Goal: Task Accomplishment & Management: Manage account settings

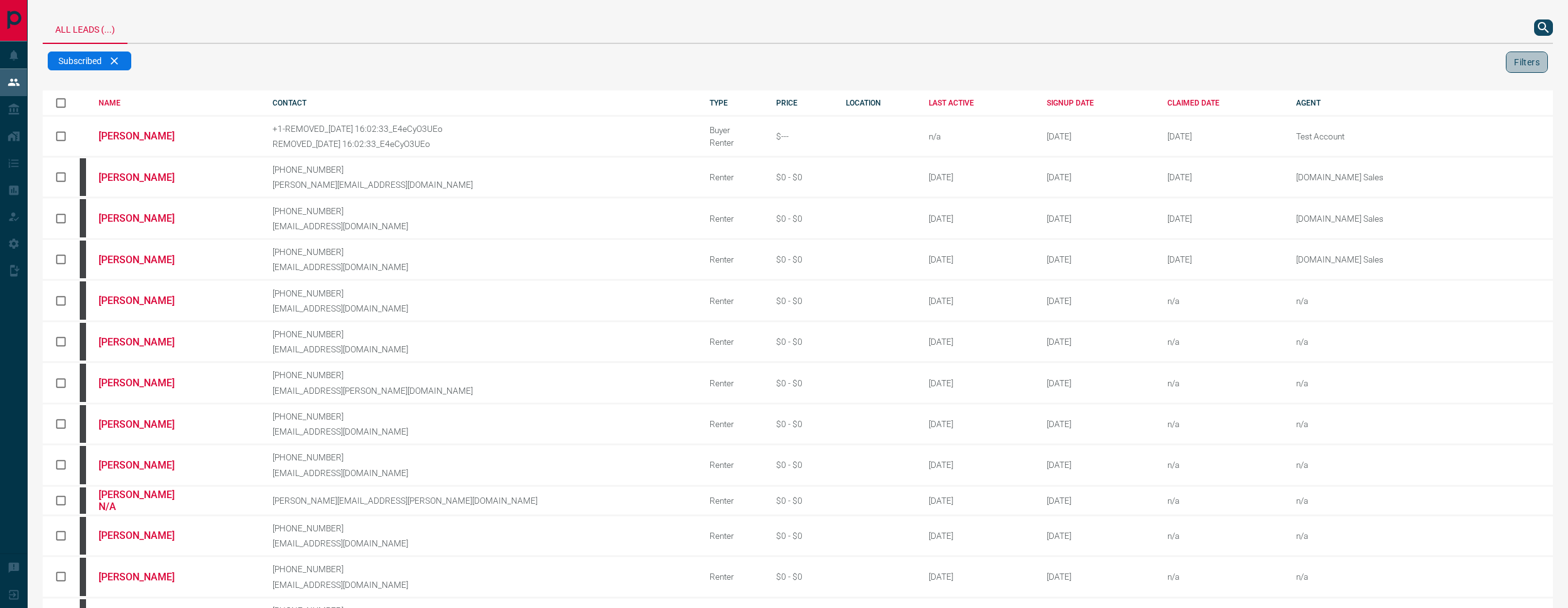
click at [1531, 62] on button "Filters" at bounding box center [1526, 62] width 42 height 21
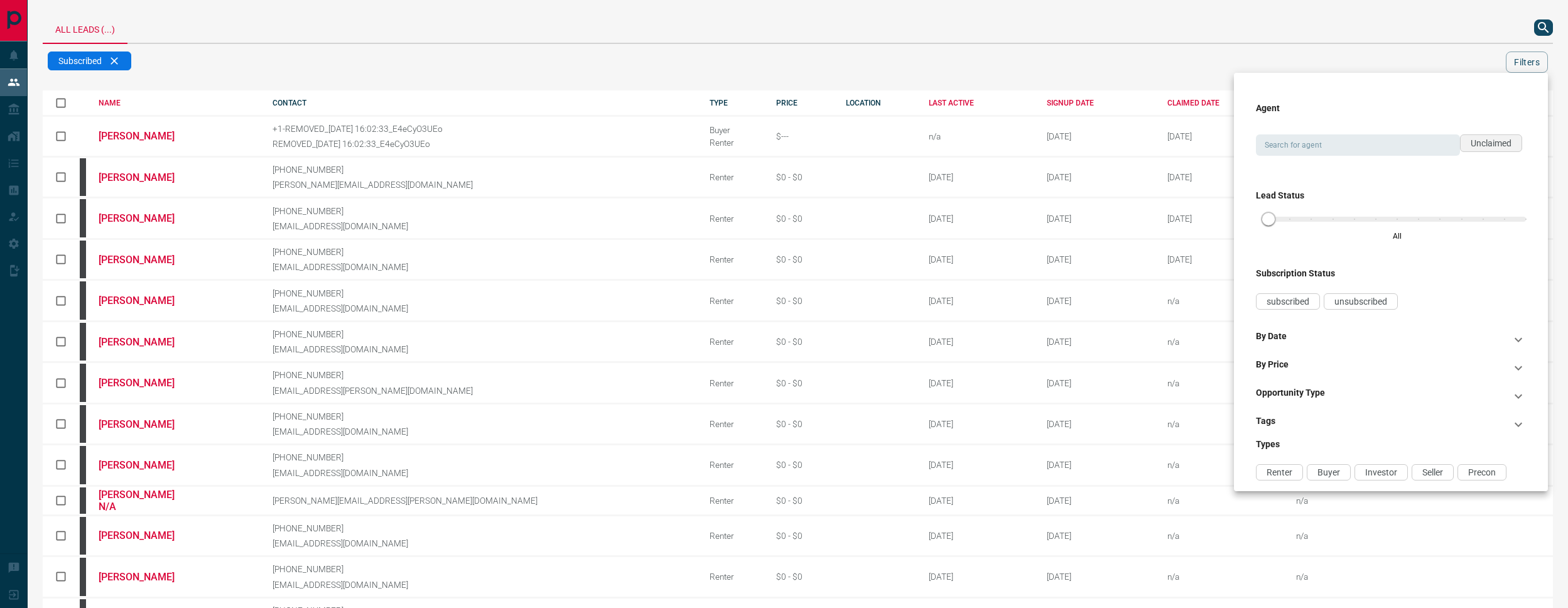
click at [1484, 137] on div "Unclaimed" at bounding box center [1491, 143] width 62 height 17
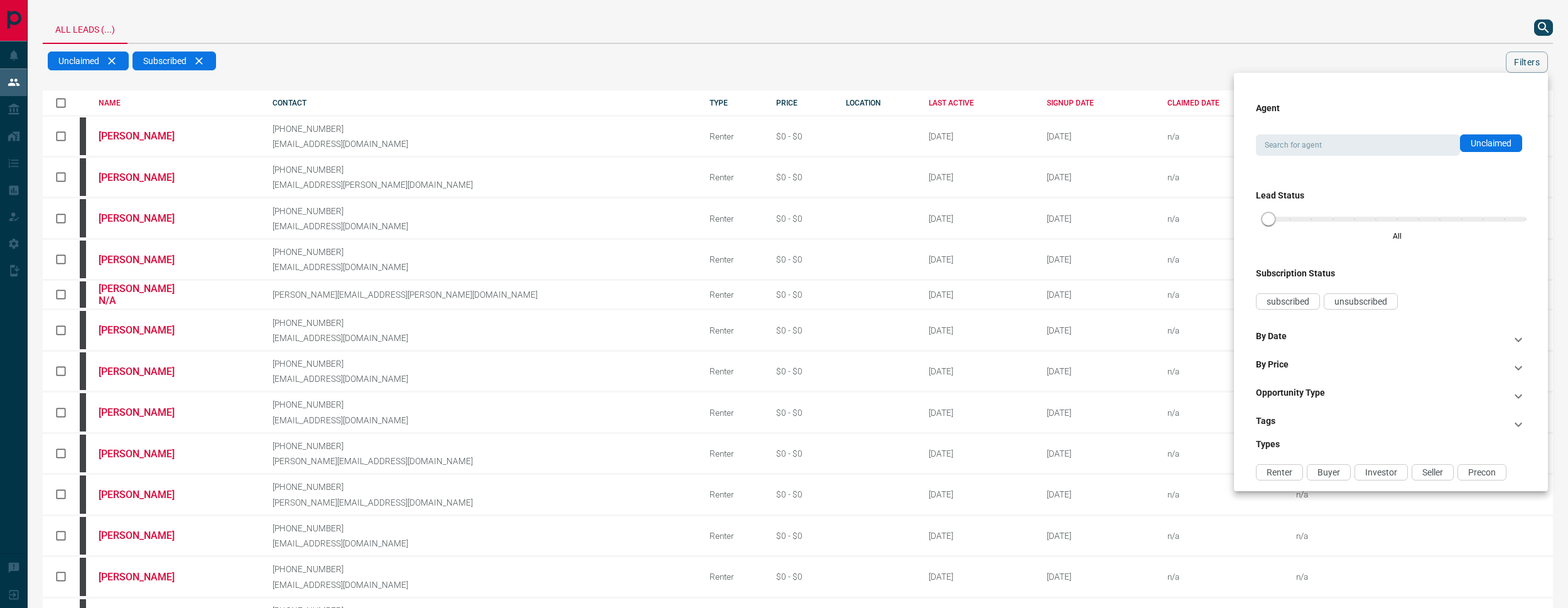
drag, startPoint x: 1091, startPoint y: 68, endPoint x: 904, endPoint y: 81, distance: 187.5
click at [1073, 67] on div at bounding box center [784, 304] width 1568 height 608
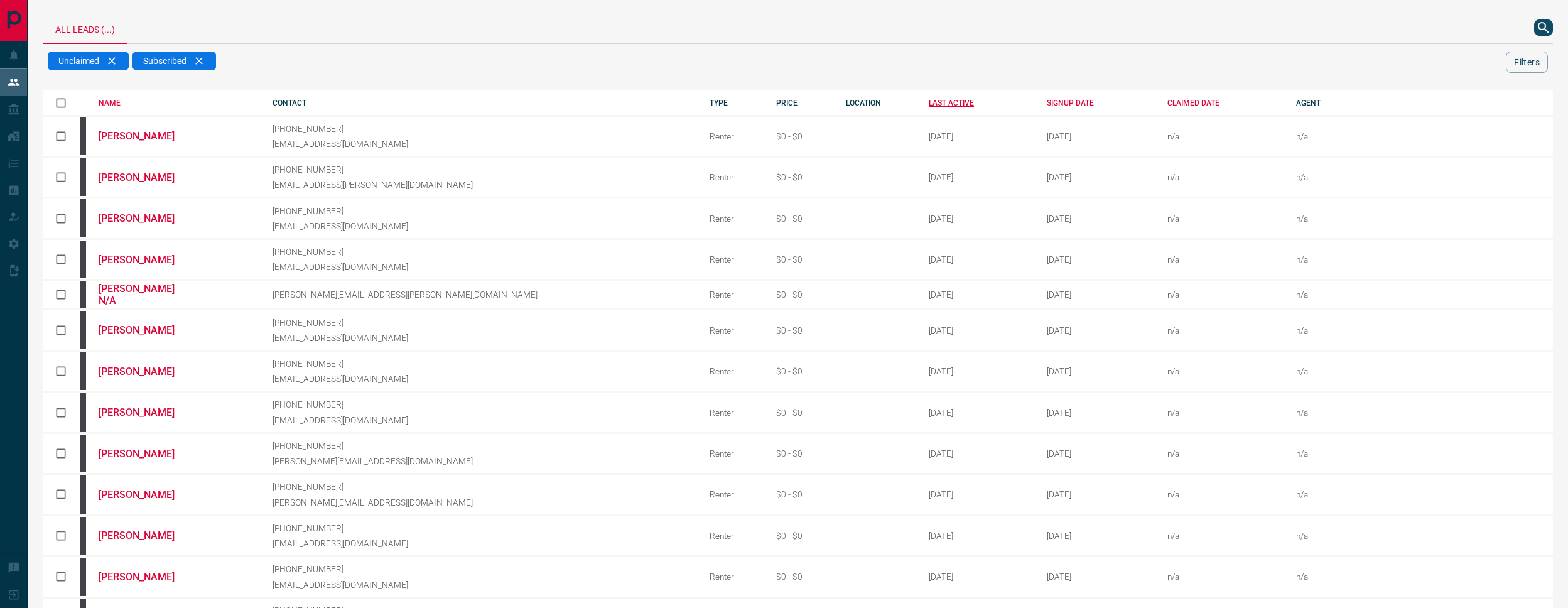
click at [929, 99] on div "LAST ACTIVE" at bounding box center [979, 103] width 99 height 9
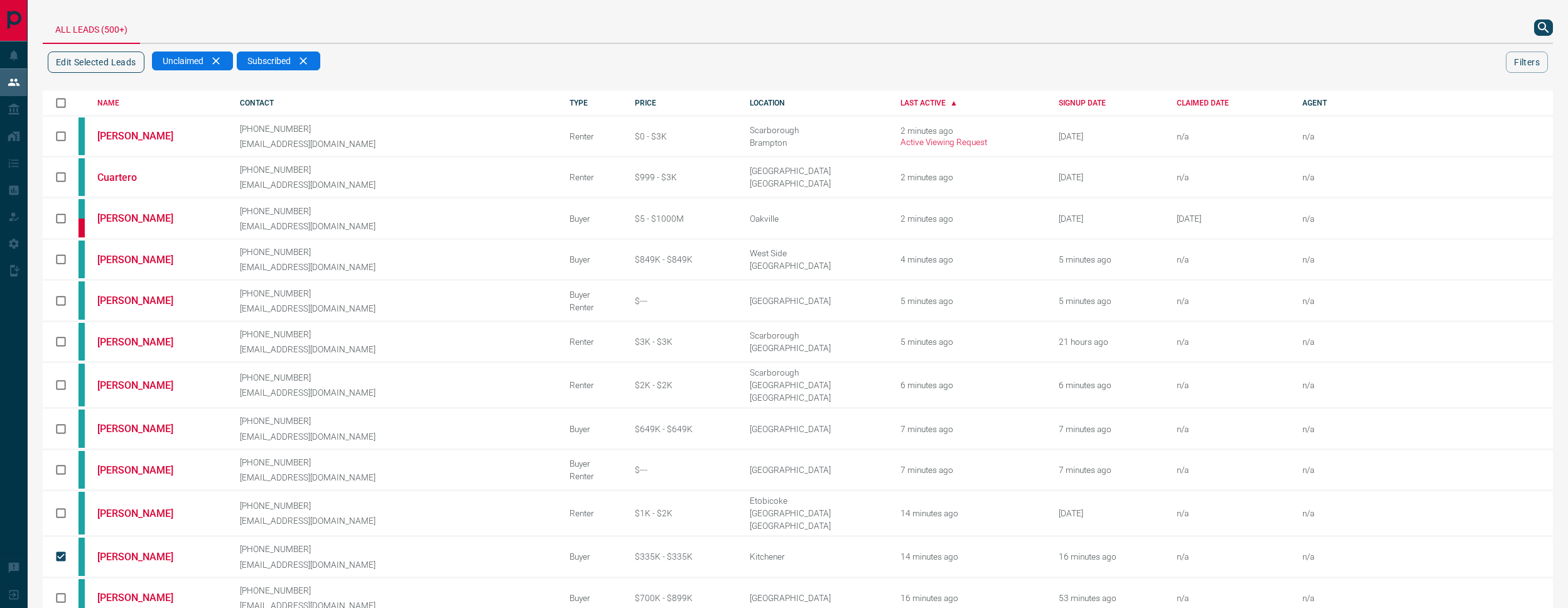
click at [107, 64] on button "Edit Selected Leads" at bounding box center [95, 62] width 97 height 21
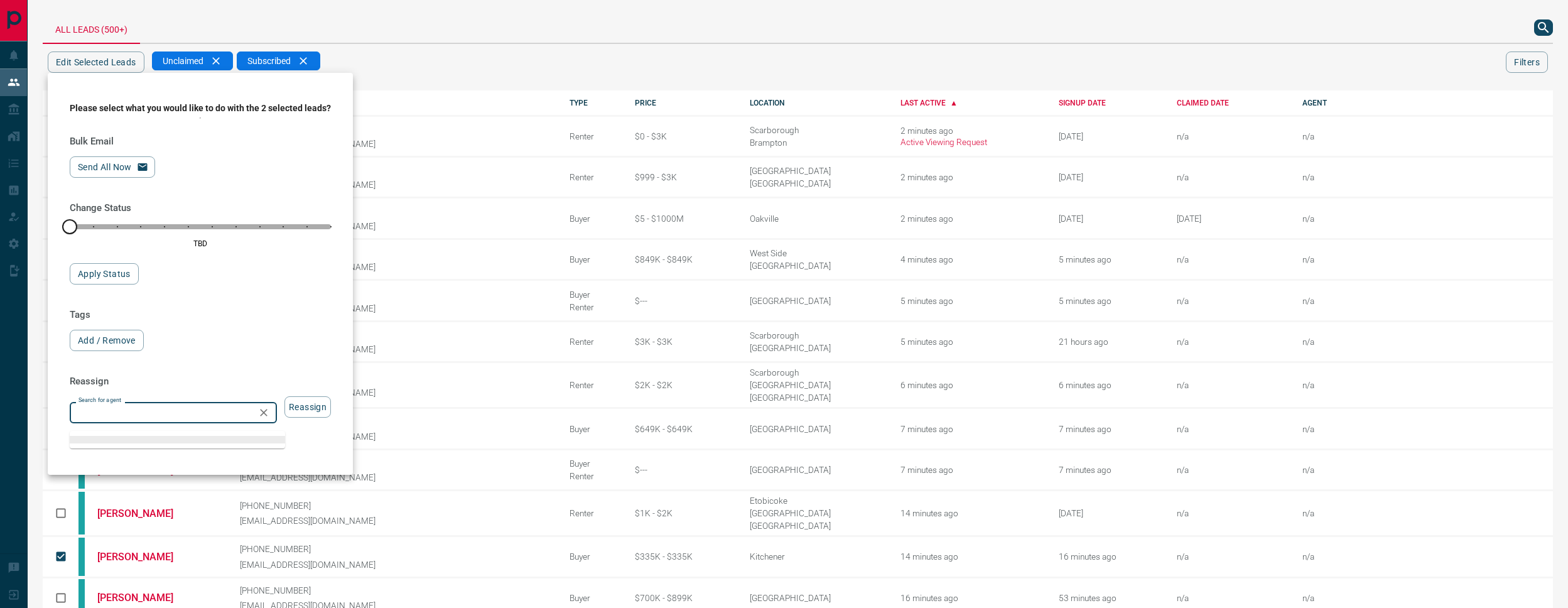
click at [222, 420] on input "Search for agent" at bounding box center [163, 413] width 179 height 14
drag, startPoint x: 167, startPoint y: 447, endPoint x: 278, endPoint y: 434, distance: 111.8
click at [167, 447] on li "[PERSON_NAME]" at bounding box center [177, 445] width 215 height 19
type input "*********"
click at [327, 415] on button "Reassign" at bounding box center [308, 407] width 47 height 21
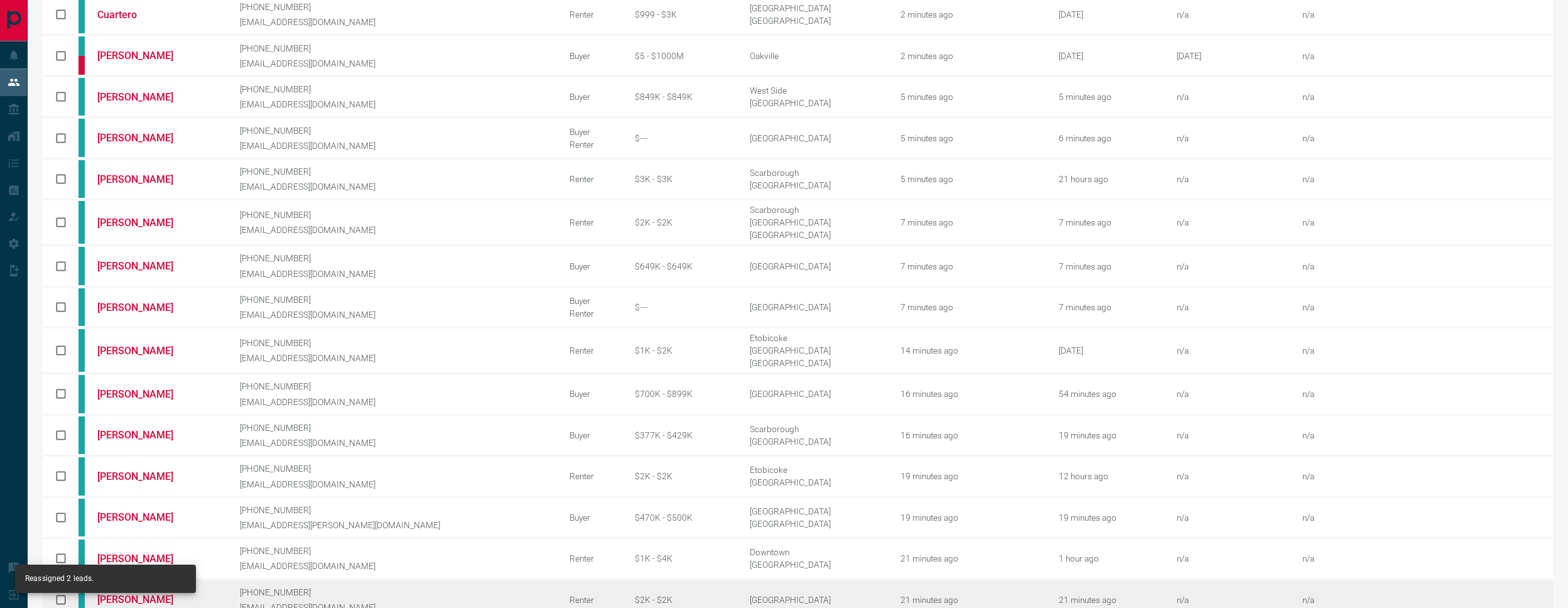
scroll to position [278, 0]
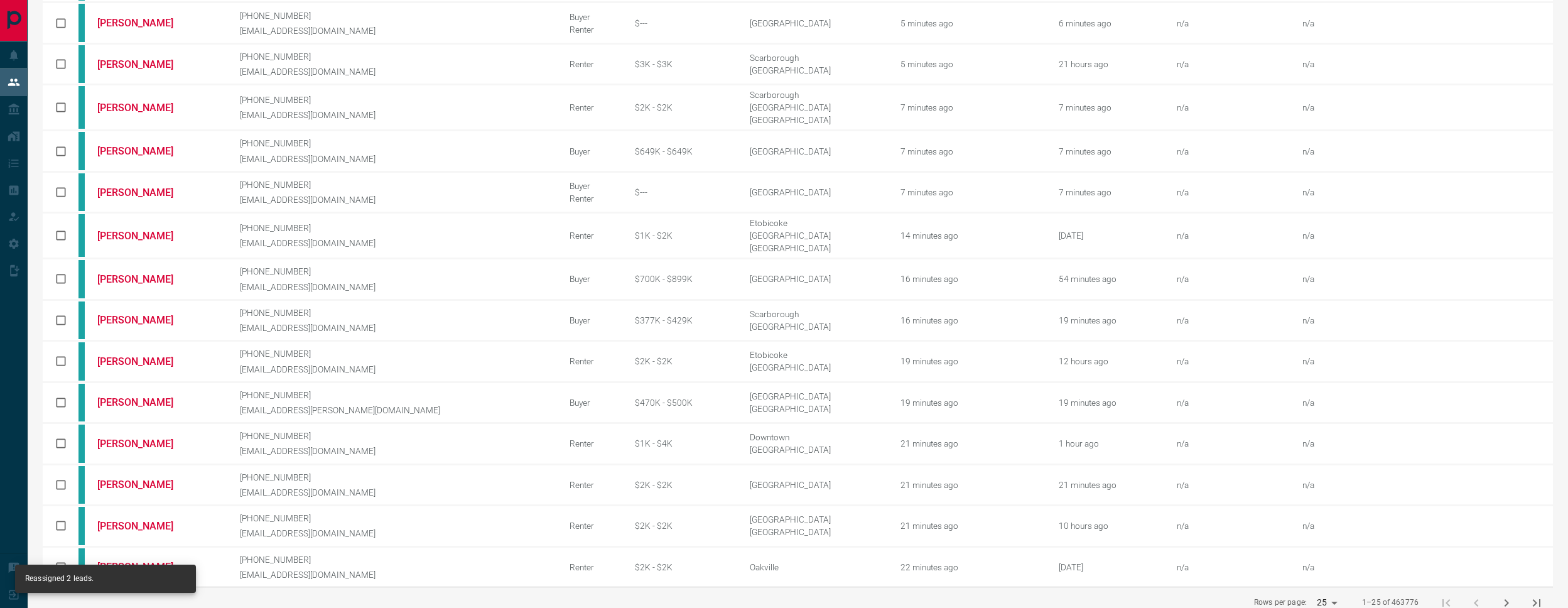
click at [1503, 595] on icon "next page" at bounding box center [1506, 602] width 15 height 15
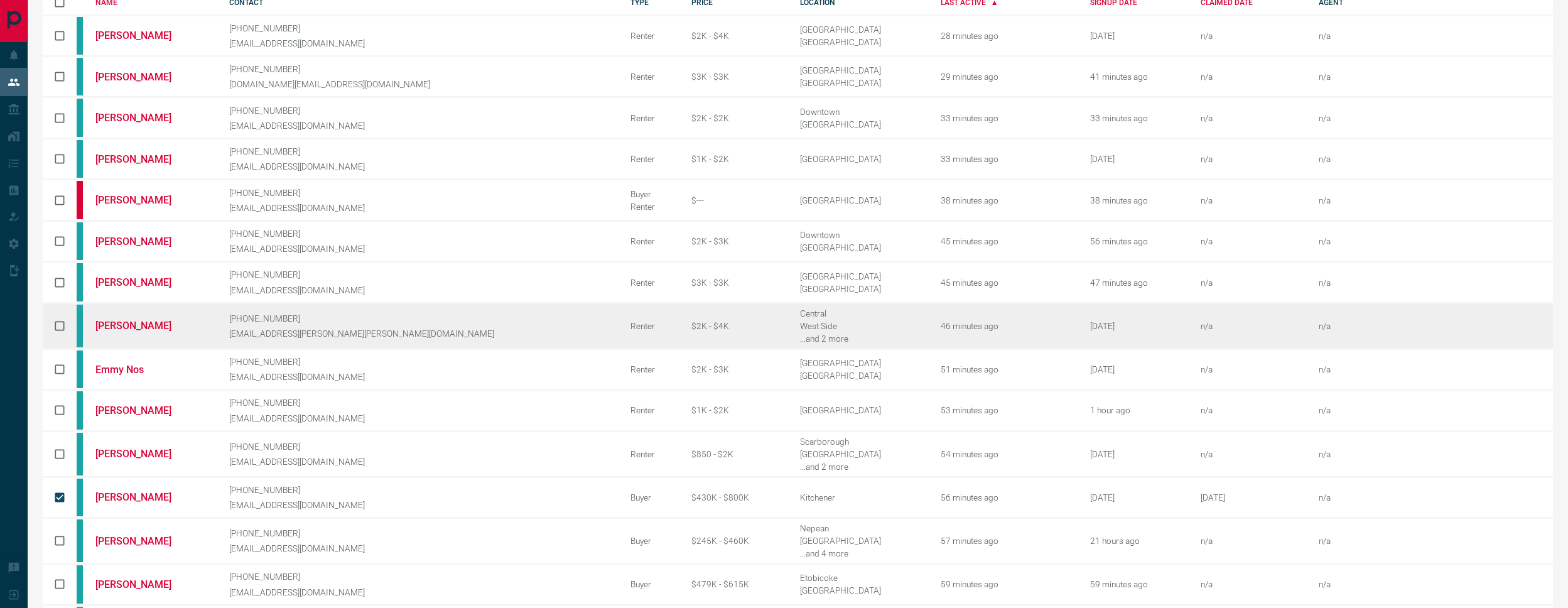
scroll to position [0, 0]
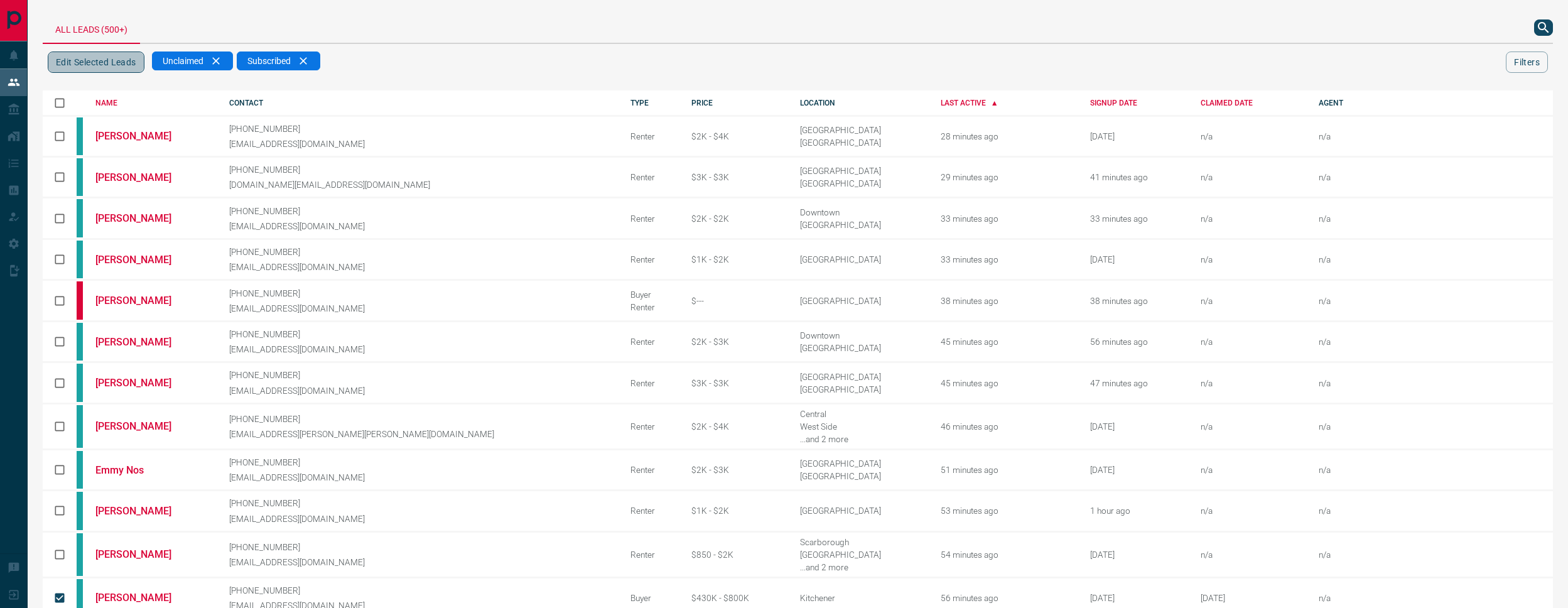
click at [71, 68] on button "Edit Selected Leads" at bounding box center [95, 62] width 97 height 21
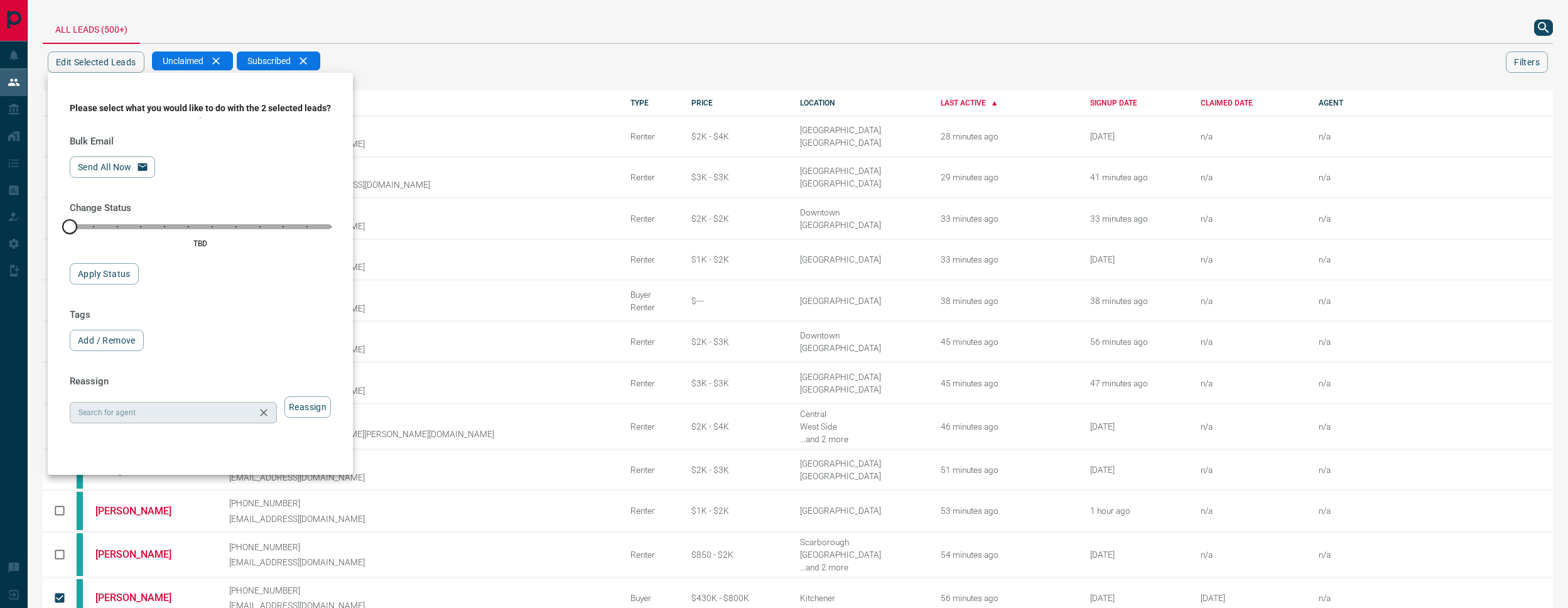
drag, startPoint x: 152, startPoint y: 421, endPoint x: 159, endPoint y: 420, distance: 7.1
click at [157, 420] on input "Search for agent" at bounding box center [163, 413] width 179 height 14
click at [144, 448] on li "[PERSON_NAME]" at bounding box center [177, 445] width 215 height 19
type input "*********"
click at [312, 416] on button "Reassign" at bounding box center [308, 407] width 47 height 21
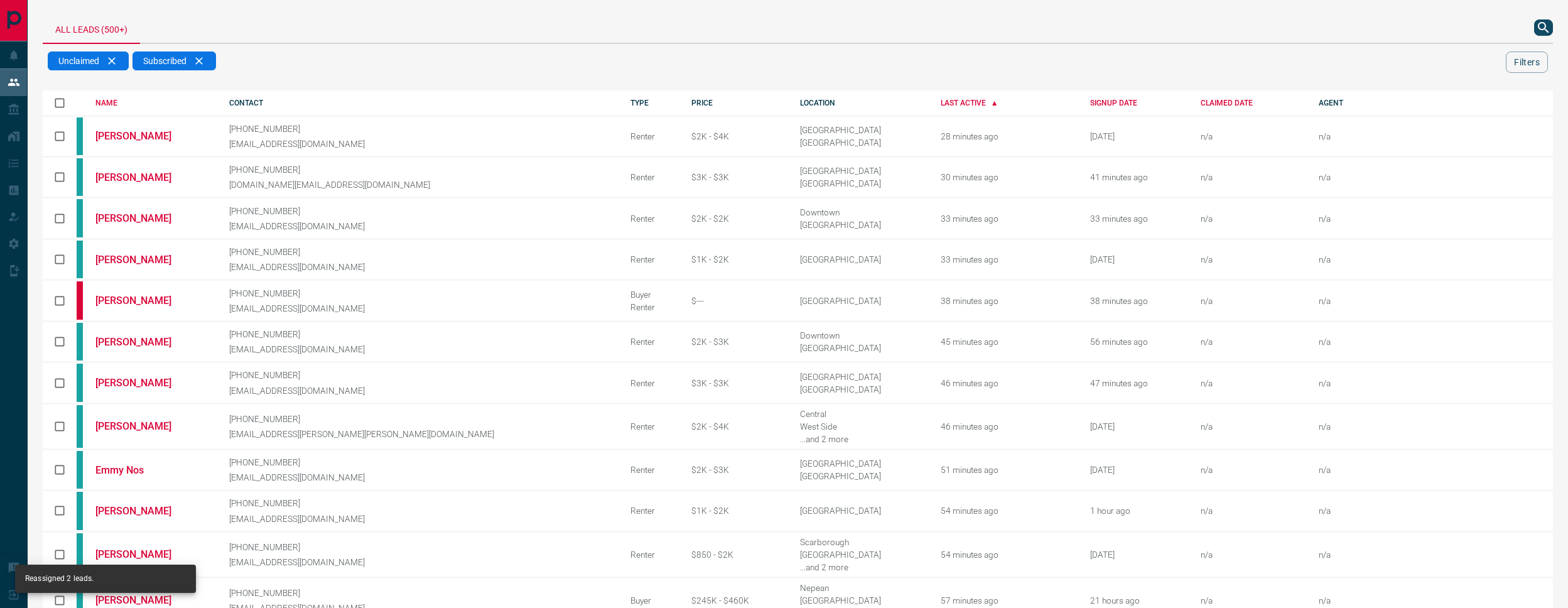
scroll to position [286, 0]
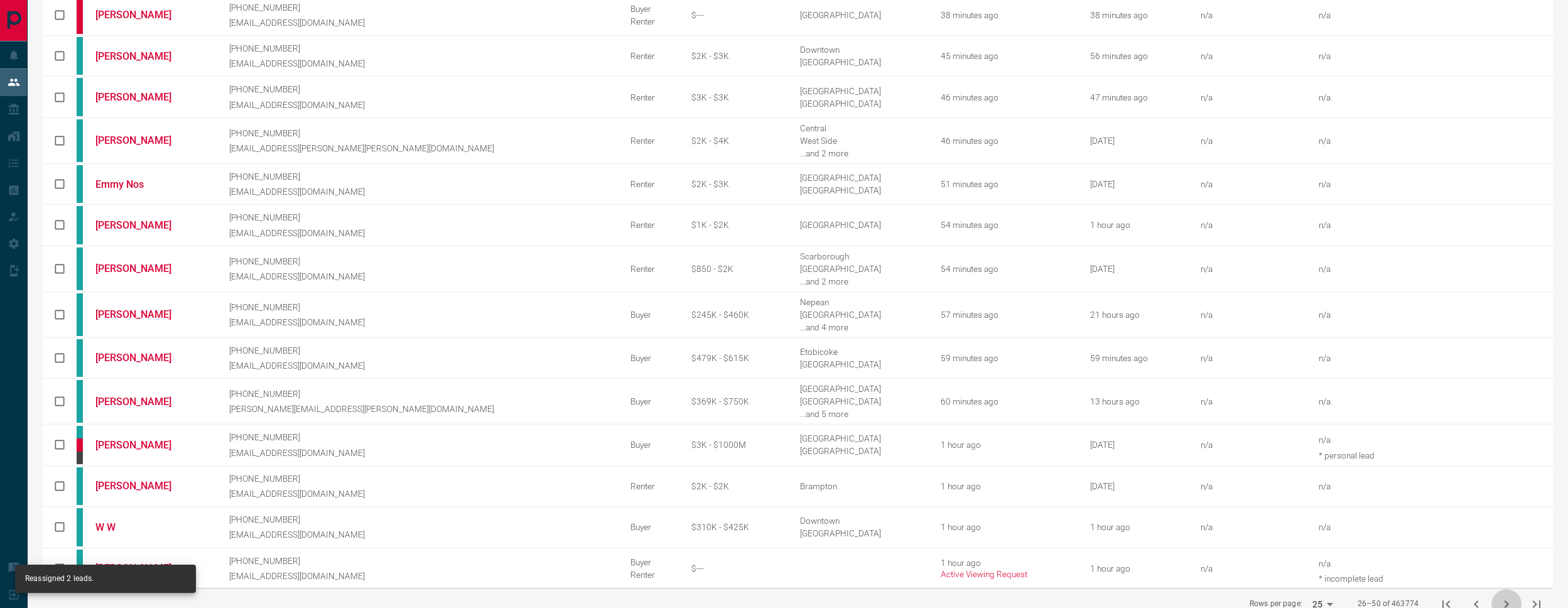
click at [1510, 597] on icon "next page" at bounding box center [1506, 604] width 15 height 15
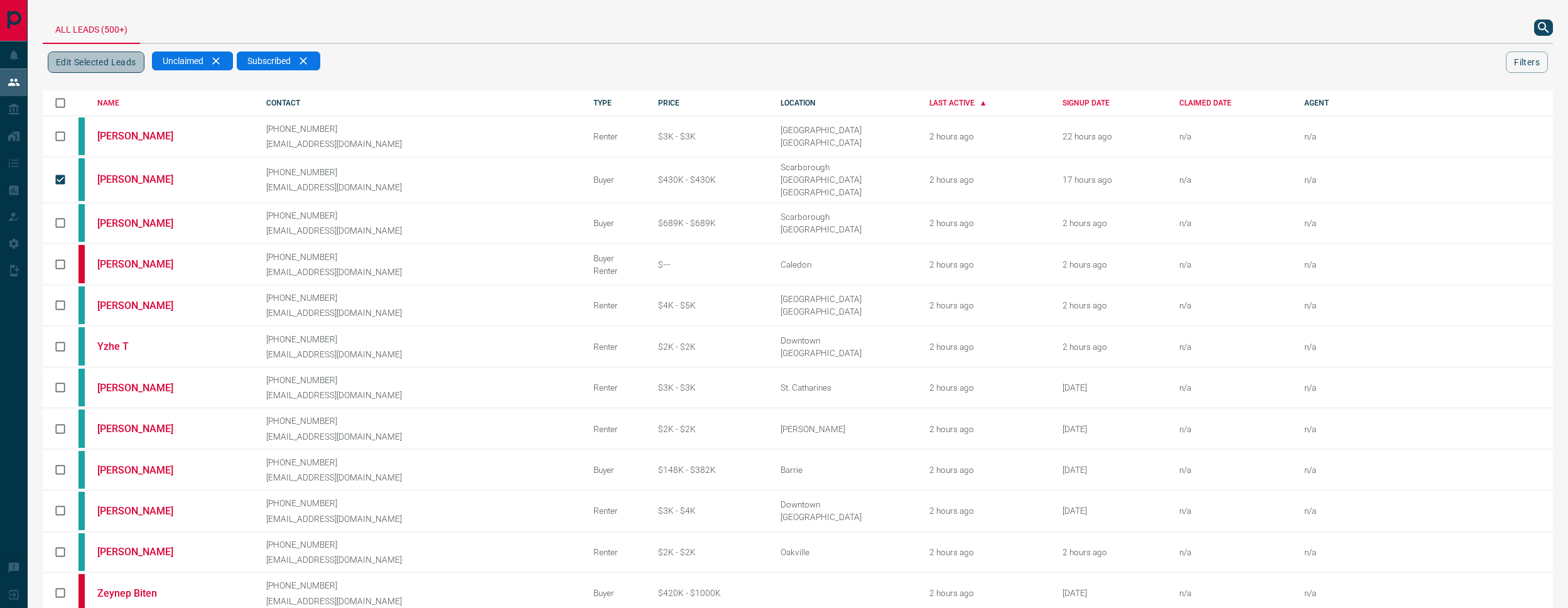
scroll to position [2, 0]
click at [94, 66] on button "Edit Selected Leads" at bounding box center [95, 61] width 97 height 21
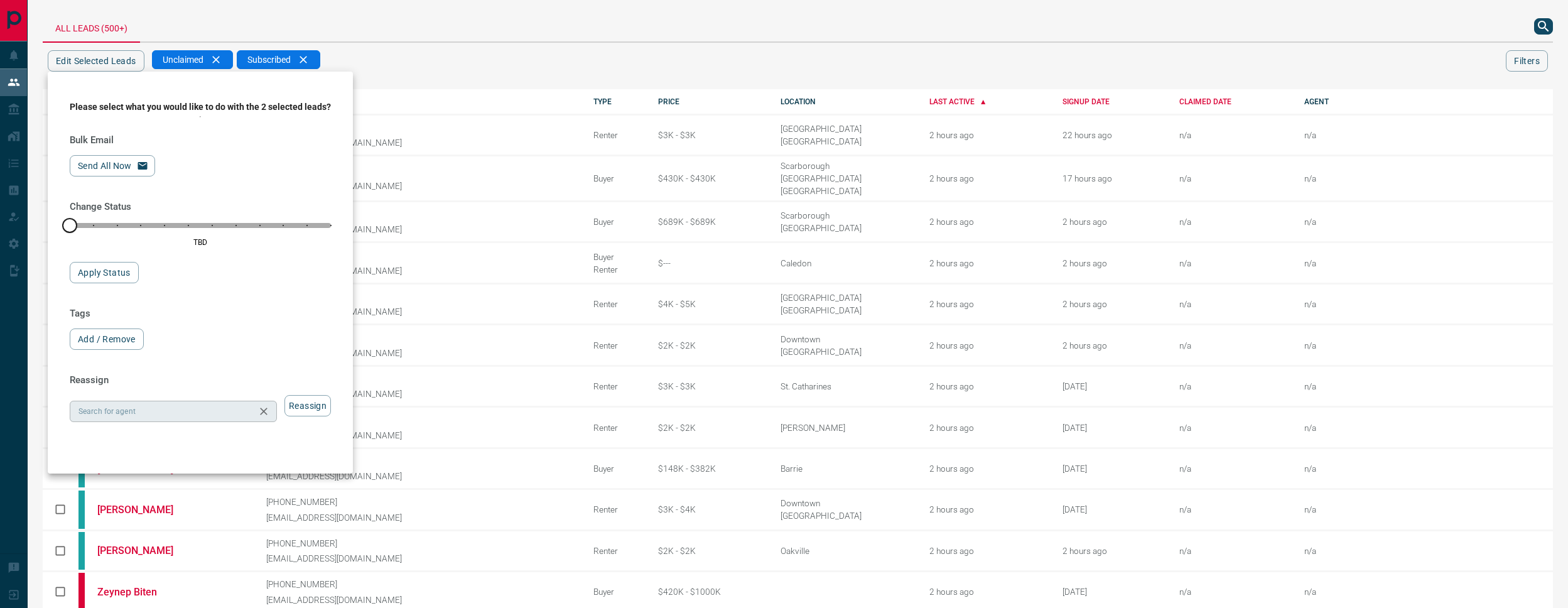
click at [174, 417] on input "Search for agent" at bounding box center [163, 412] width 179 height 14
click at [204, 441] on li "[PERSON_NAME]" at bounding box center [177, 445] width 215 height 19
type input "*********"
click at [316, 411] on button "Reassign" at bounding box center [308, 406] width 47 height 21
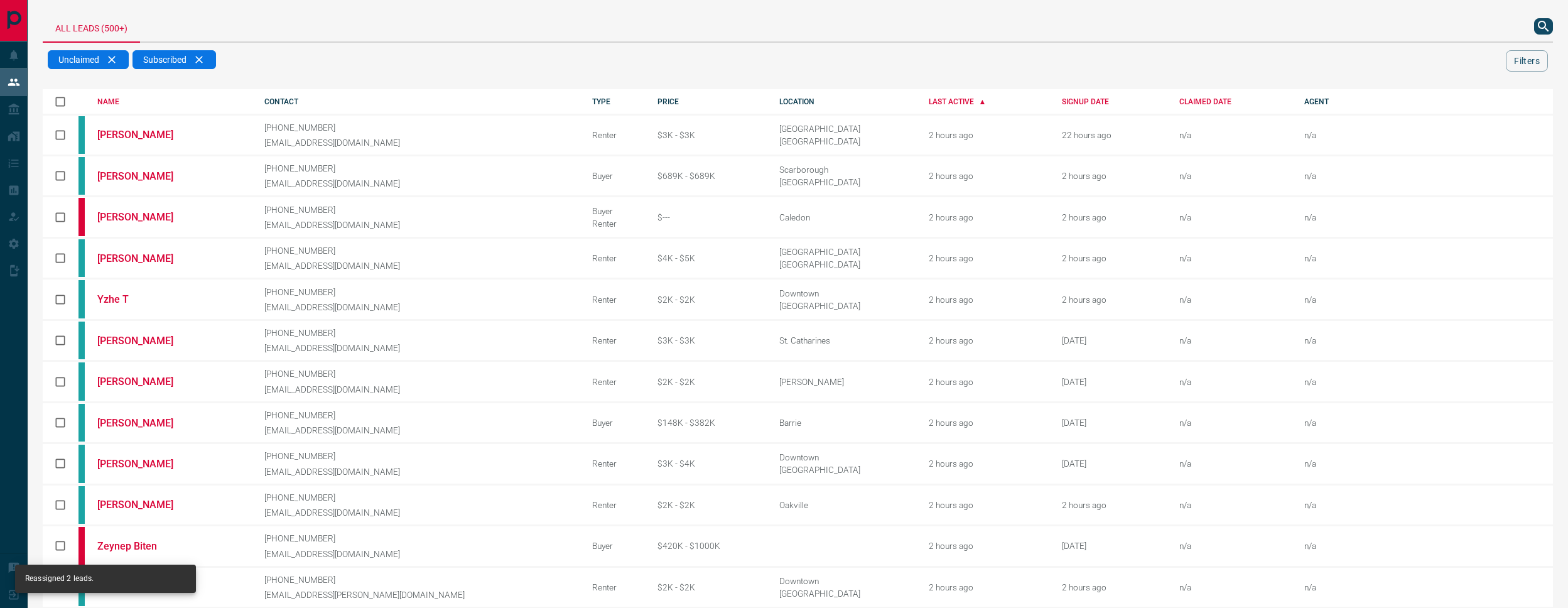
click at [391, 33] on div "All Leads (500+)" at bounding box center [571, 26] width 1057 height 30
click at [1543, 26] on icon "search button" at bounding box center [1544, 26] width 15 height 15
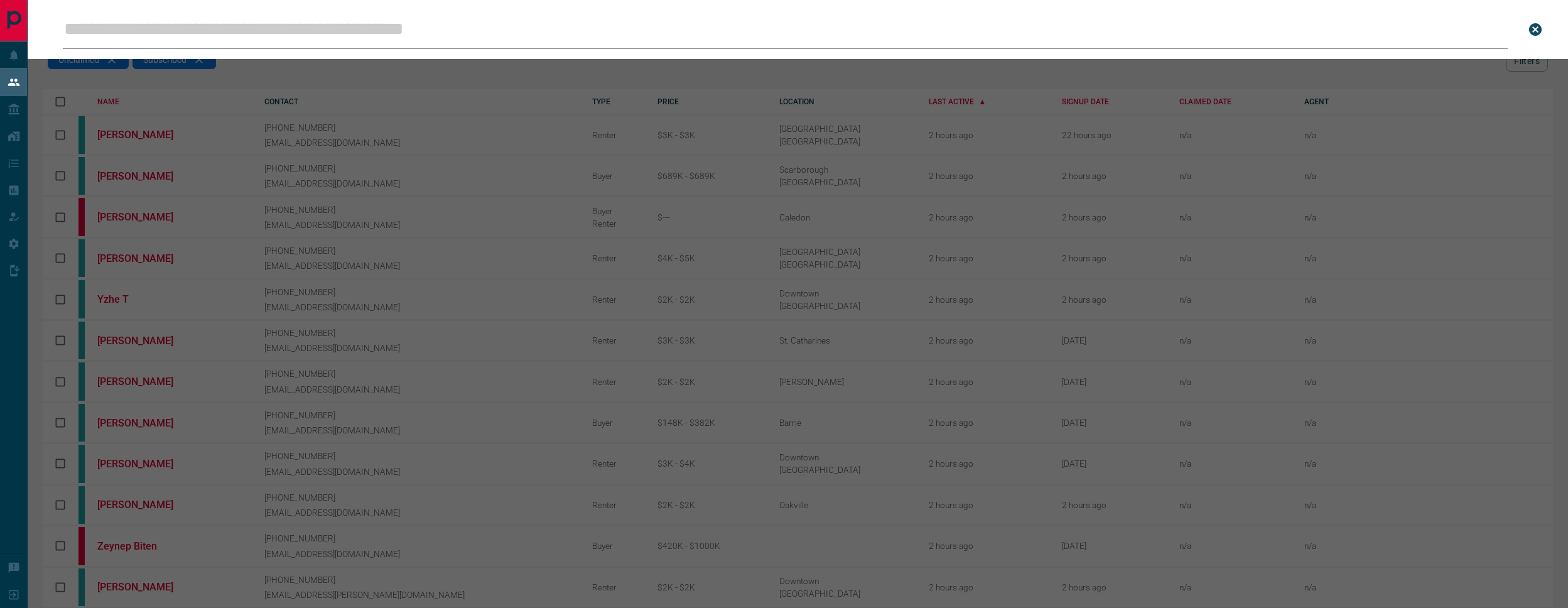
type input "**********"
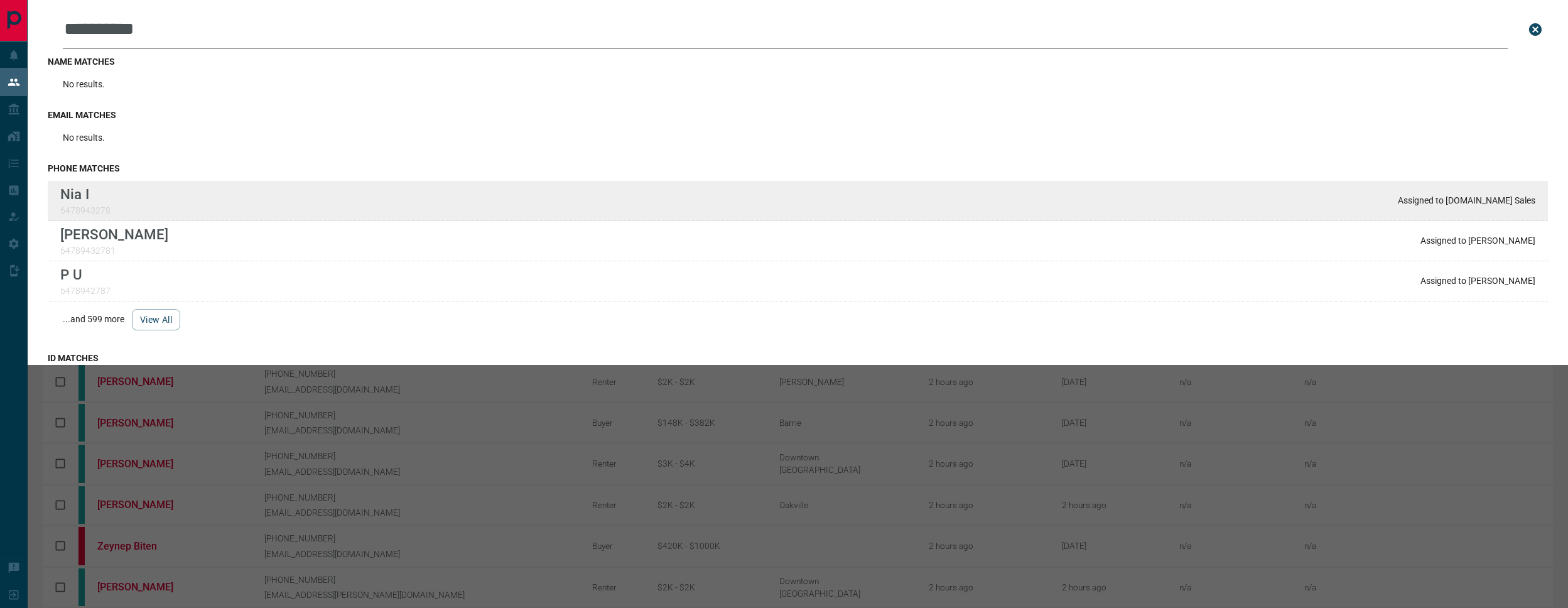
click at [0, 0] on div "**********" at bounding box center [784, 448] width 1568 height 900
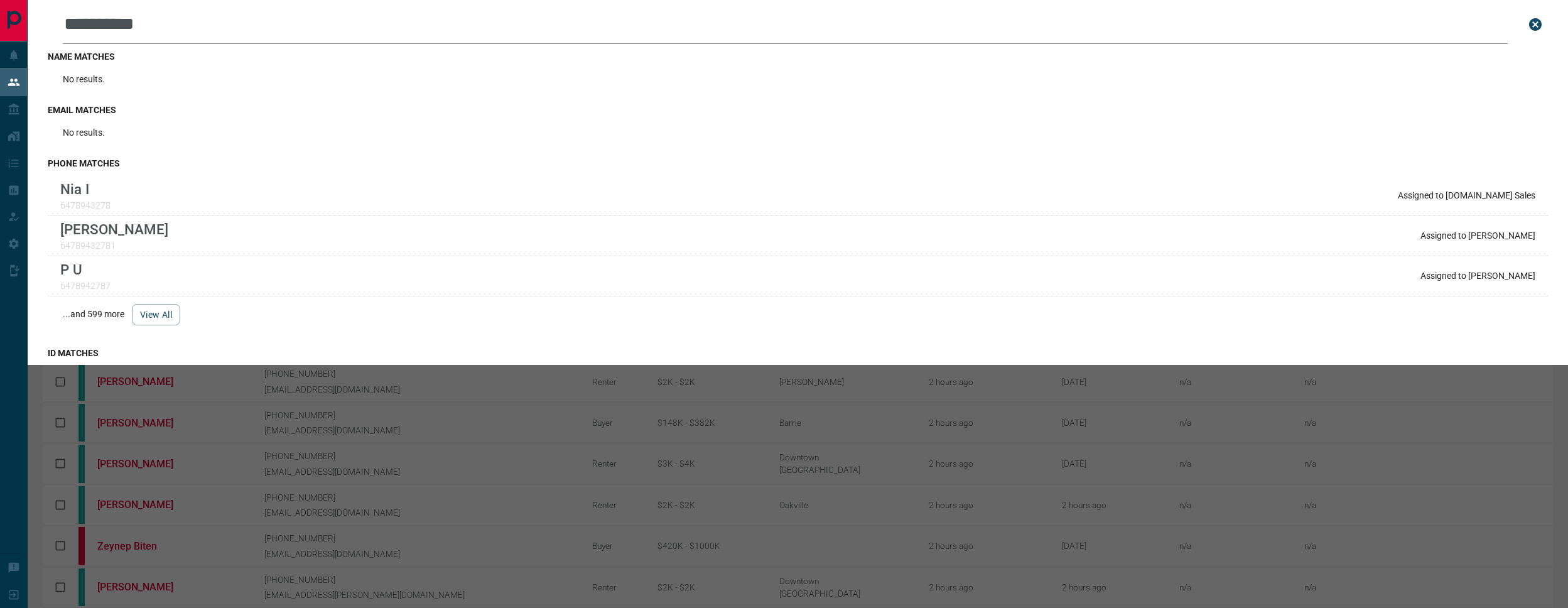
scroll to position [6, 0]
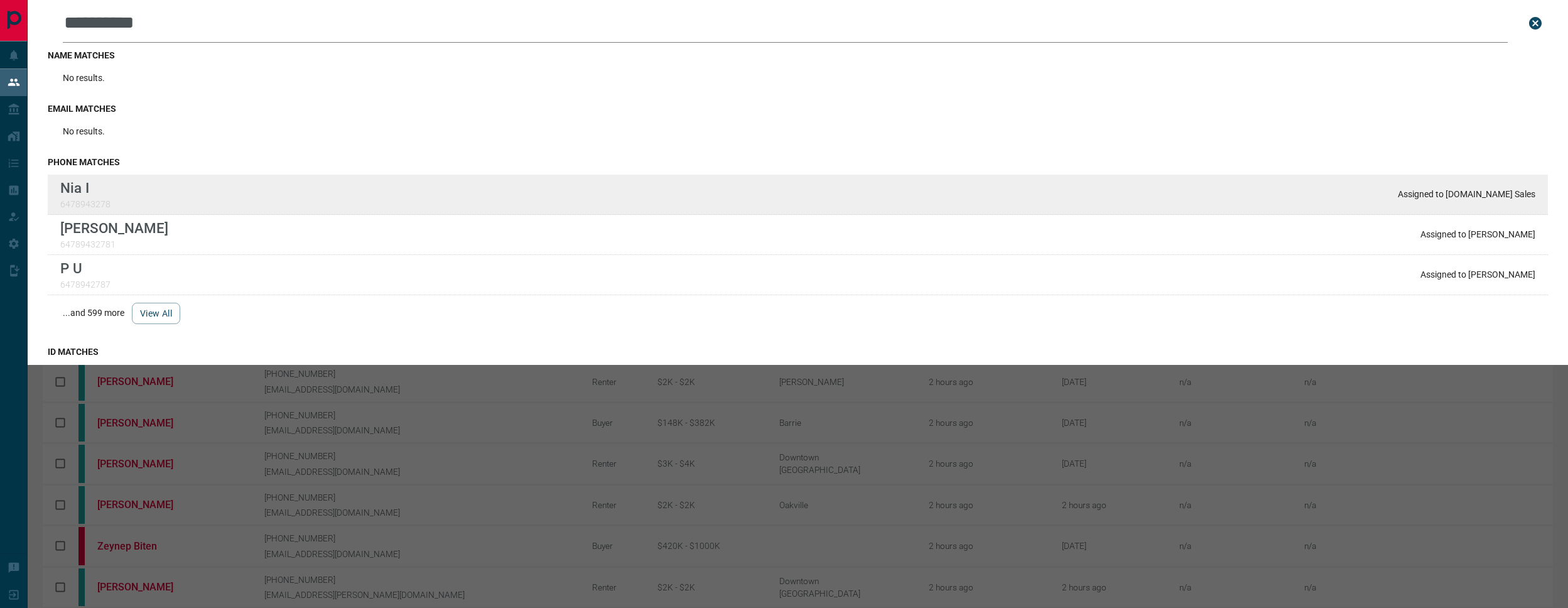
click at [0, 0] on div "**********" at bounding box center [784, 448] width 1568 height 900
